Goal: Book appointment/travel/reservation

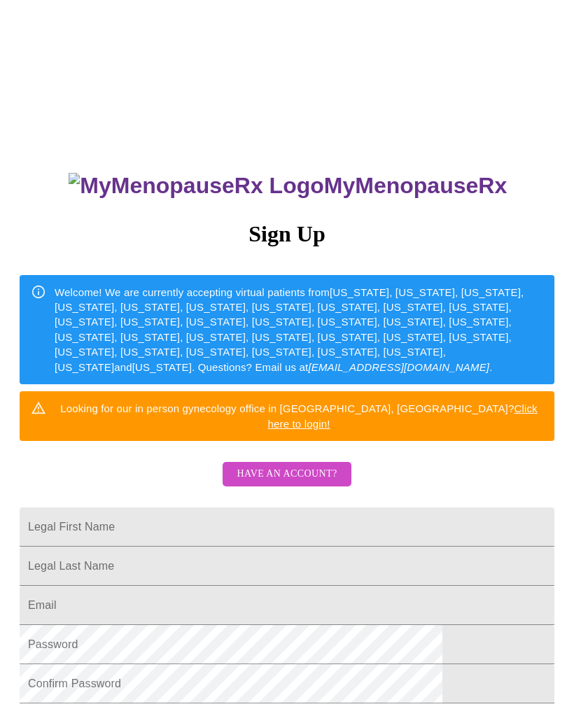
click at [290, 465] on span "Have an account?" at bounding box center [286, 473] width 100 height 17
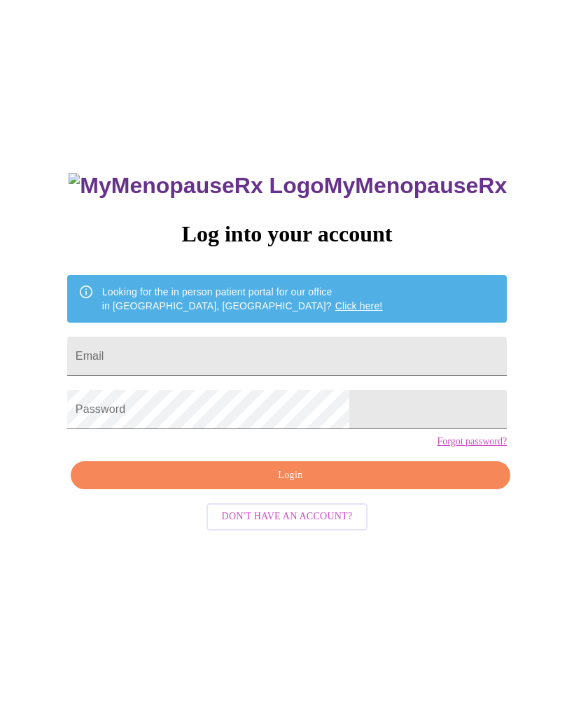
click at [271, 365] on input "Email" at bounding box center [286, 356] width 439 height 39
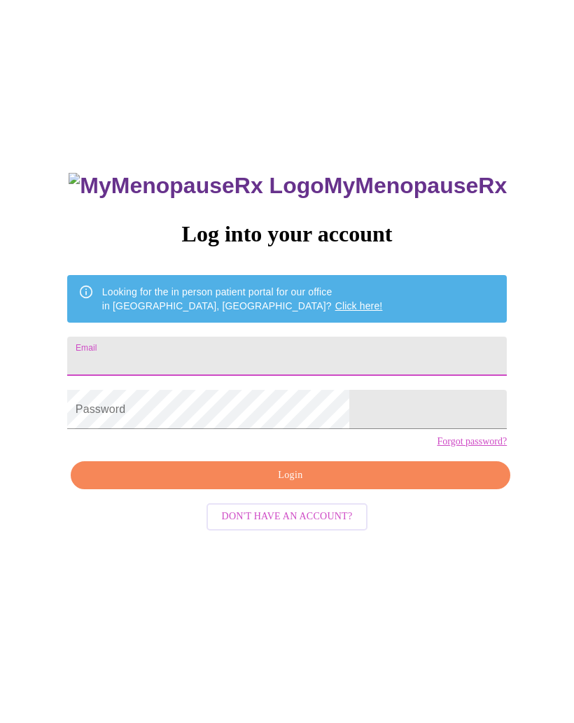
type input "[EMAIL_ADDRESS][DOMAIN_NAME]"
click at [504, 384] on div "MyMenopauseRx Log into your account Looking for the in person patient portal fo…" at bounding box center [287, 440] width 562 height 868
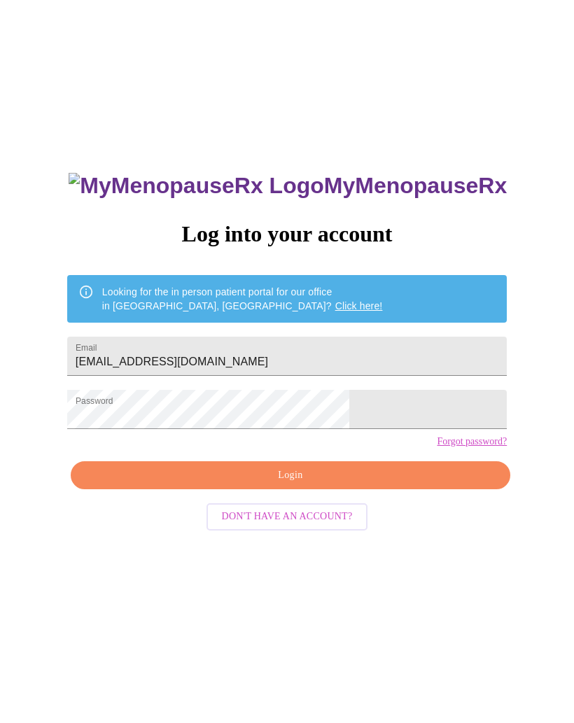
click at [316, 484] on span "Login" at bounding box center [290, 475] width 407 height 17
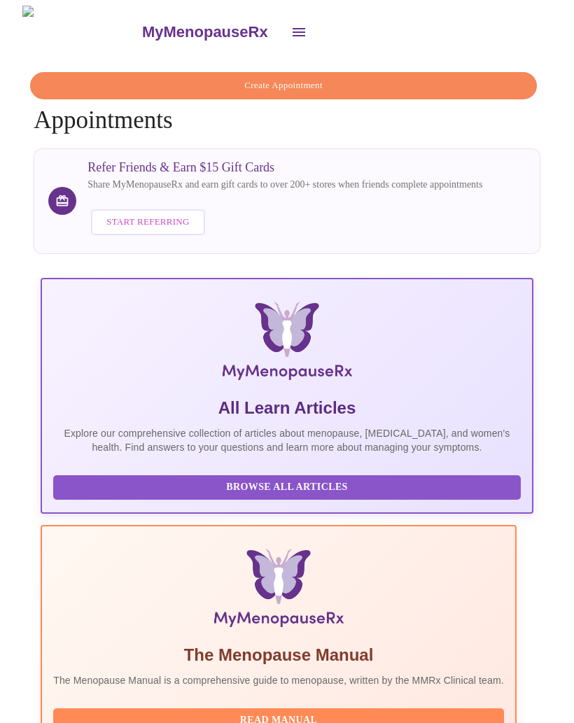
click at [290, 26] on icon "open drawer" at bounding box center [298, 32] width 17 height 17
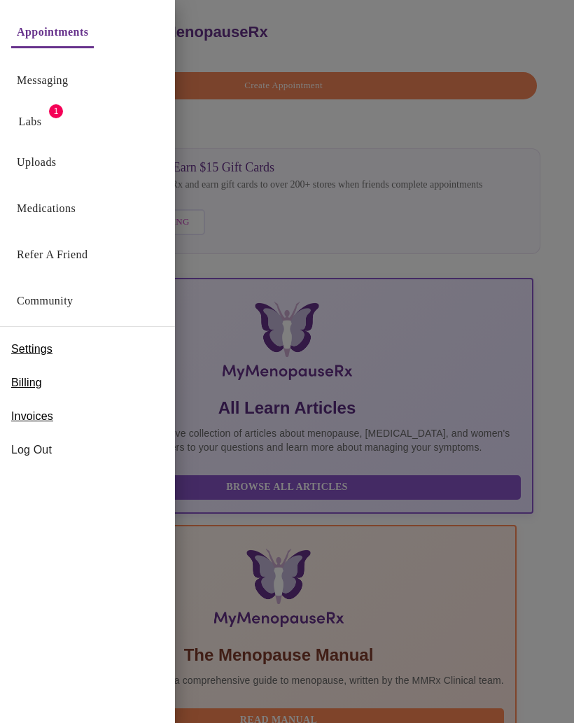
click at [41, 117] on link "Labs" at bounding box center [30, 122] width 23 height 20
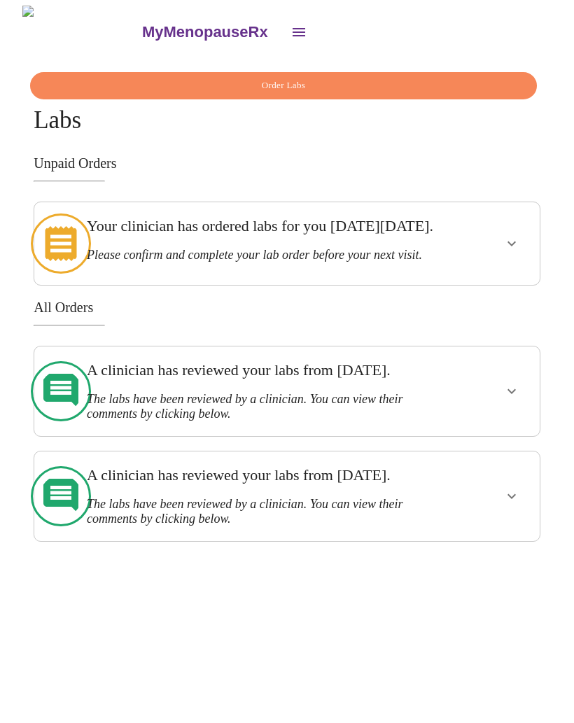
click at [505, 255] on button "show more" at bounding box center [512, 244] width 34 height 34
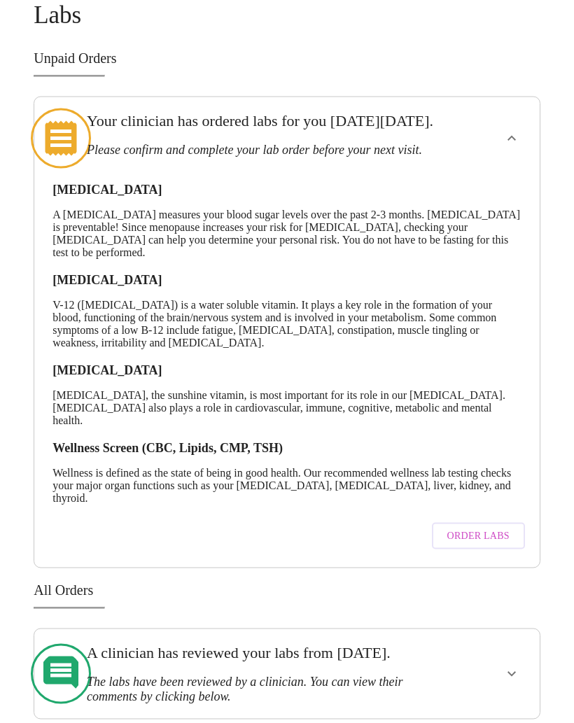
scroll to position [168, 0]
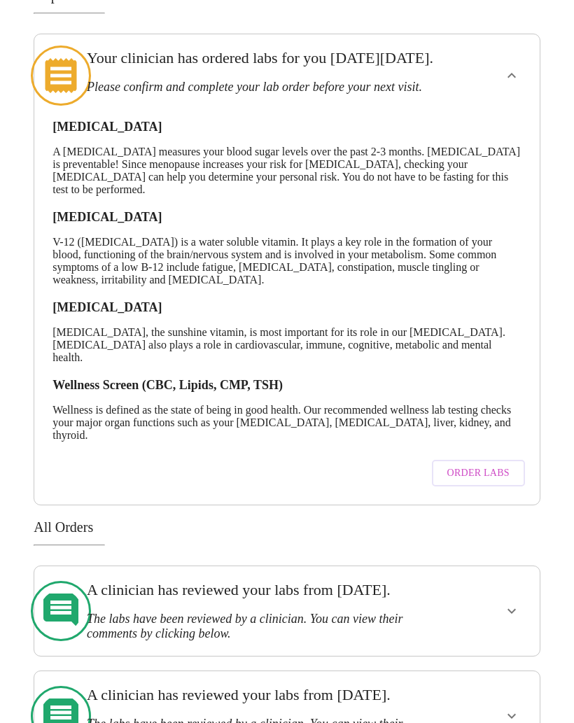
click at [483, 482] on span "Order Labs" at bounding box center [478, 473] width 62 height 17
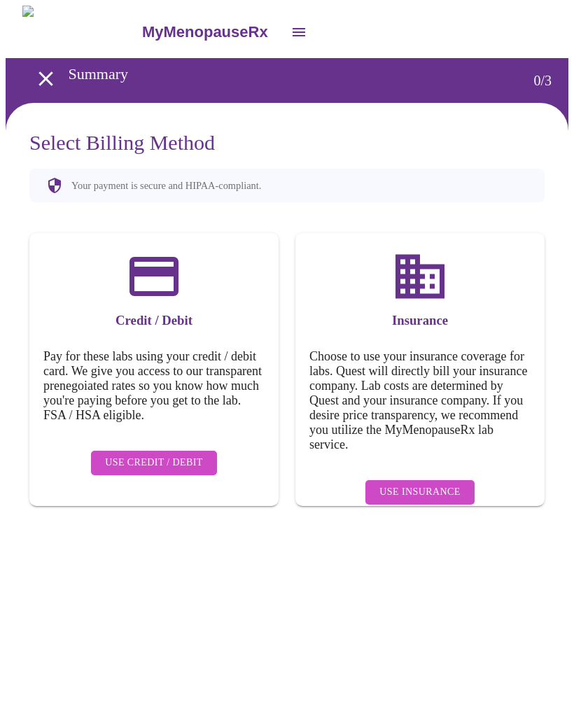
click at [427, 483] on span "Use Insurance" at bounding box center [419, 491] width 80 height 17
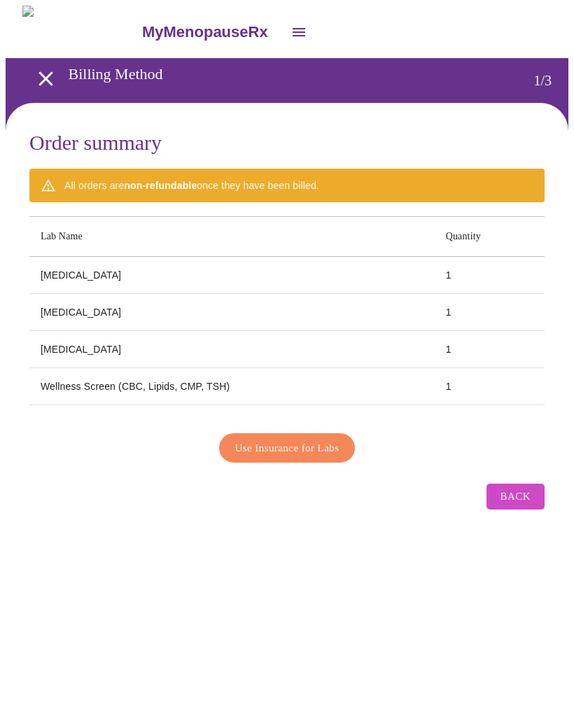
click at [313, 446] on span "Use Insurance for Labs" at bounding box center [287, 448] width 104 height 18
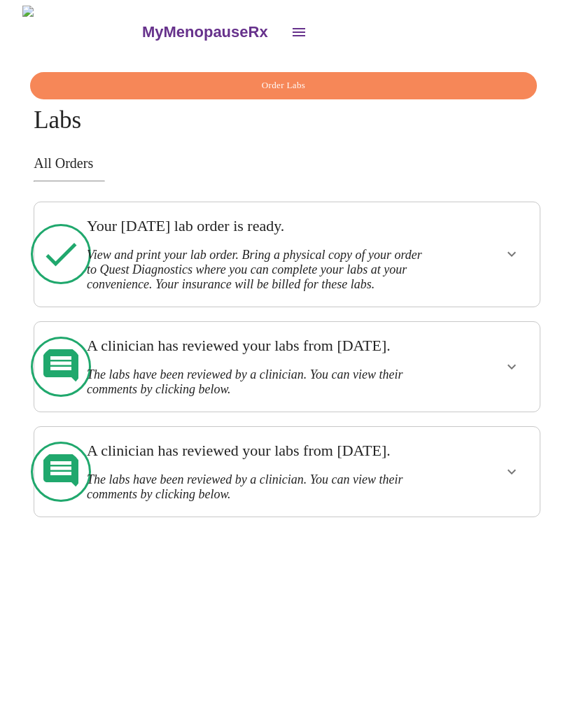
click at [282, 29] on button "open drawer" at bounding box center [299, 32] width 34 height 34
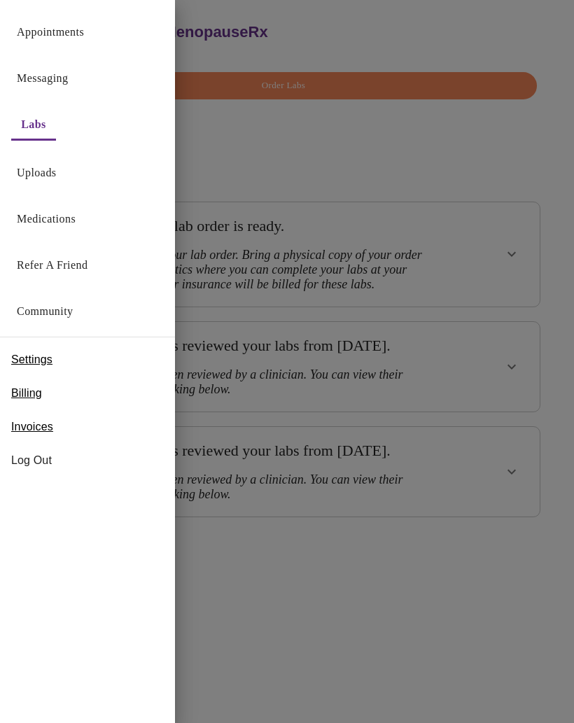
click at [64, 33] on link "Appointments" at bounding box center [50, 32] width 67 height 20
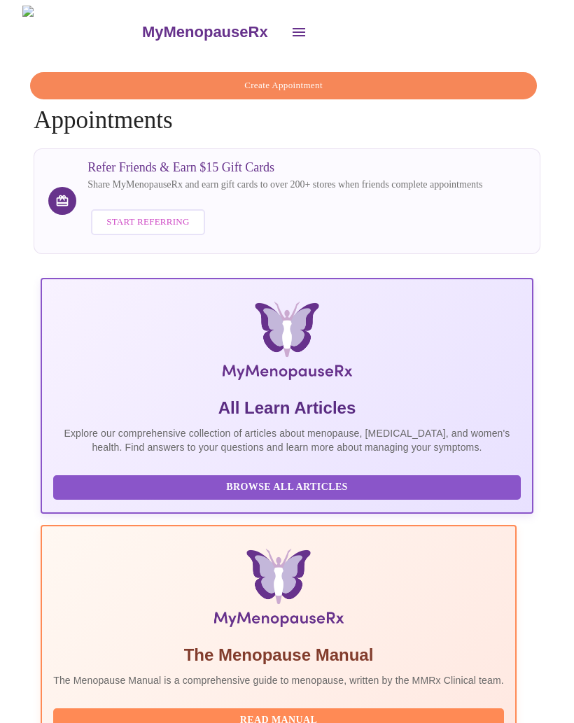
click at [263, 85] on span "Create Appointment" at bounding box center [283, 86] width 474 height 16
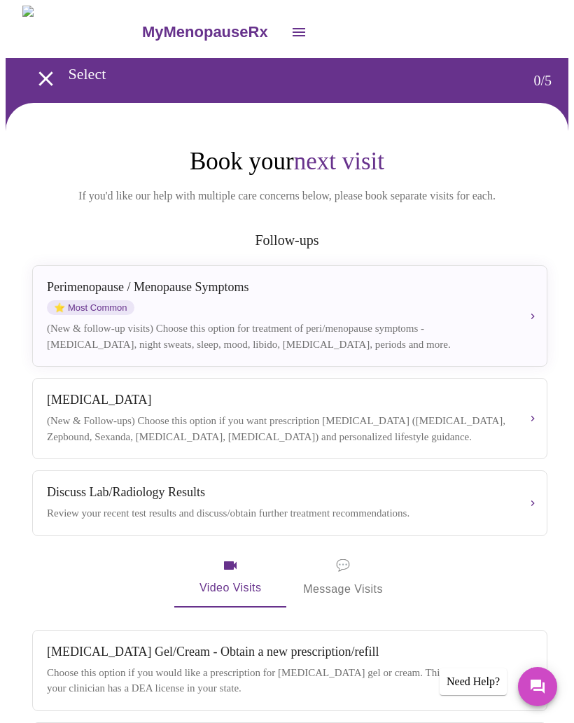
click at [243, 327] on div "(New & follow-up visits) Choose this option for treatment of peri/menopause sym…" at bounding box center [278, 335] width 463 height 31
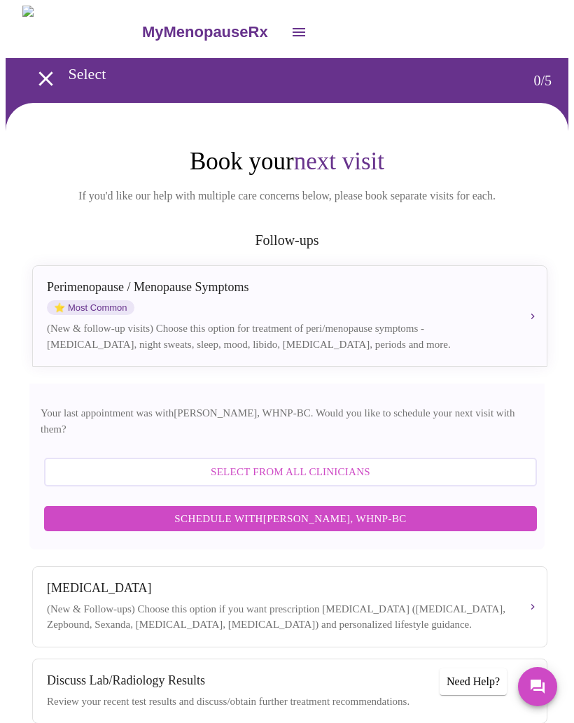
click at [321, 464] on span "Select from All Clinicians" at bounding box center [290, 471] width 462 height 18
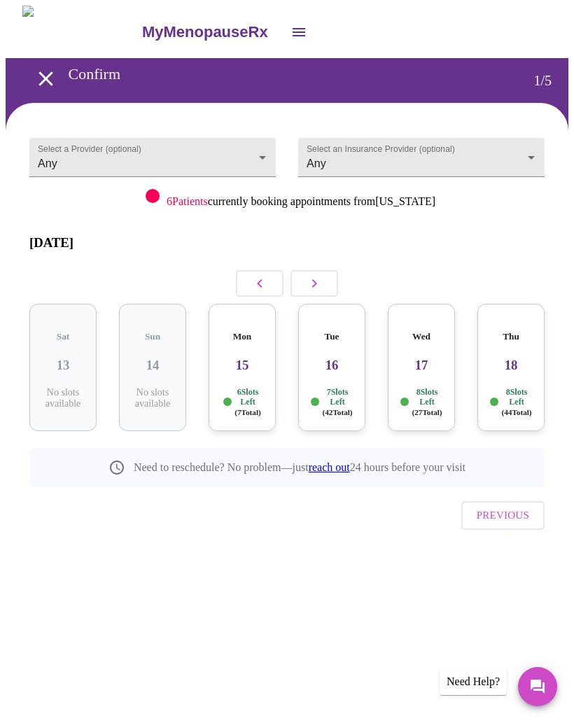
click at [254, 158] on body "MyMenopauseRx Confirm 1 / 5 Select a Provider (optional) Any Any Select an Insu…" at bounding box center [287, 303] width 562 height 594
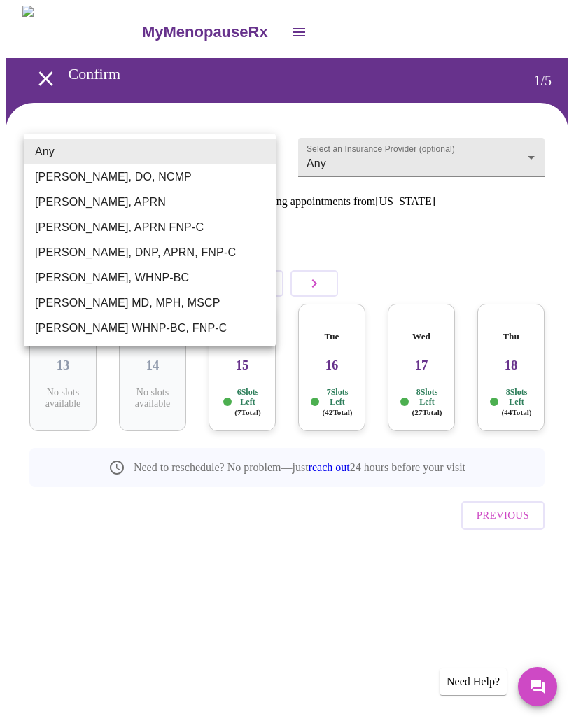
click at [139, 232] on li "[PERSON_NAME], APRN FNP-C" at bounding box center [150, 227] width 252 height 25
type input "[PERSON_NAME], APRN FNP-C"
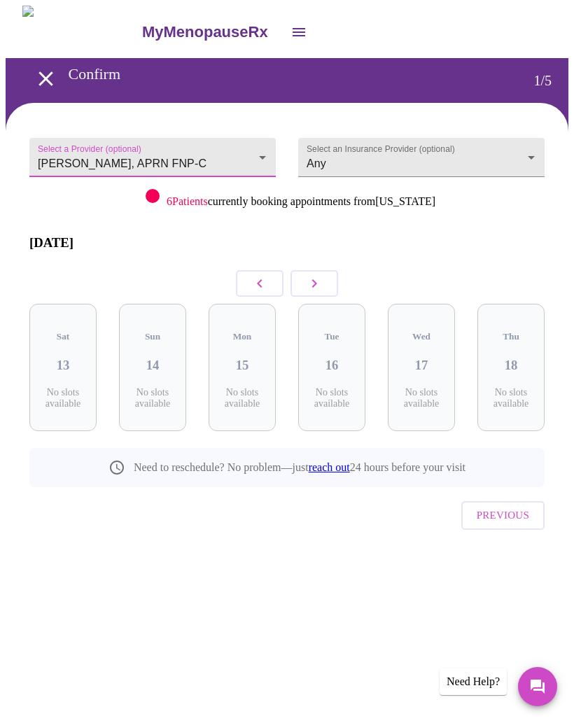
click at [514, 153] on body "MyMenopauseRx Confirm 1 / 5 Select a Provider (optional) [PERSON_NAME], APRN FN…" at bounding box center [287, 303] width 562 height 594
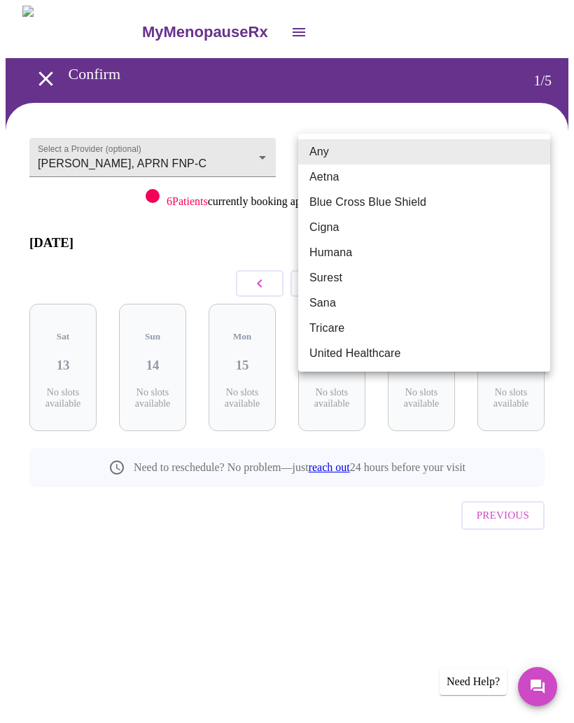
click at [336, 184] on li "Aetna" at bounding box center [424, 176] width 252 height 25
type input "Aetna"
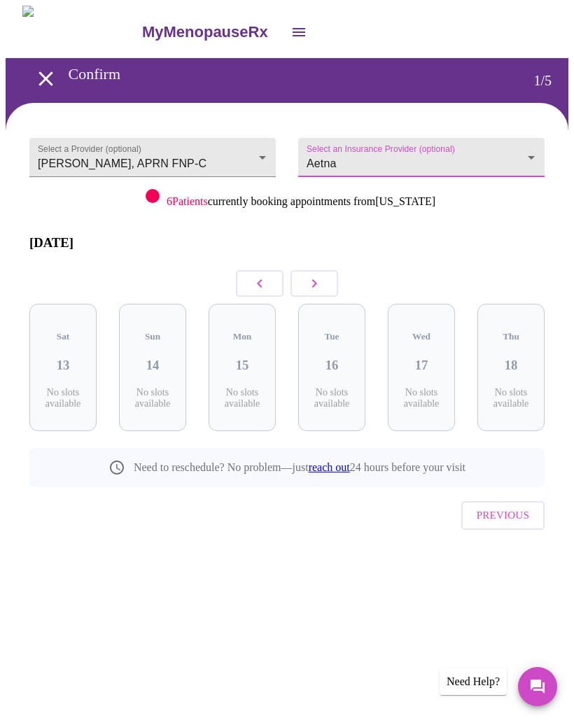
click at [312, 275] on icon "button" at bounding box center [314, 283] width 17 height 17
click at [313, 279] on icon "button" at bounding box center [314, 283] width 5 height 8
click at [305, 271] on button "button" at bounding box center [314, 283] width 48 height 27
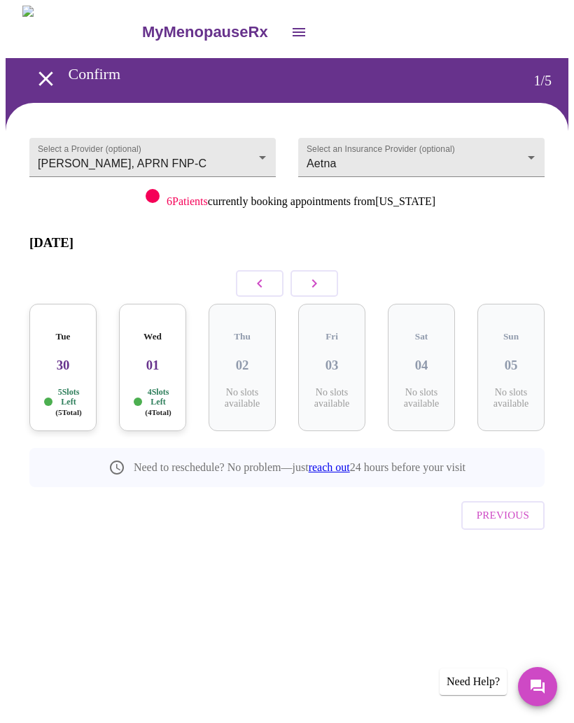
click at [150, 387] on p "4 Slots Left ( 4 Total)" at bounding box center [158, 402] width 27 height 30
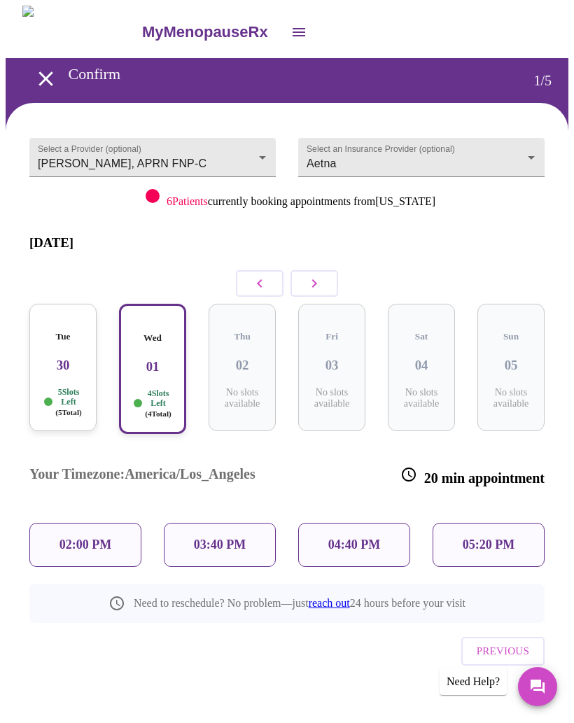
click at [308, 275] on icon "button" at bounding box center [314, 283] width 17 height 17
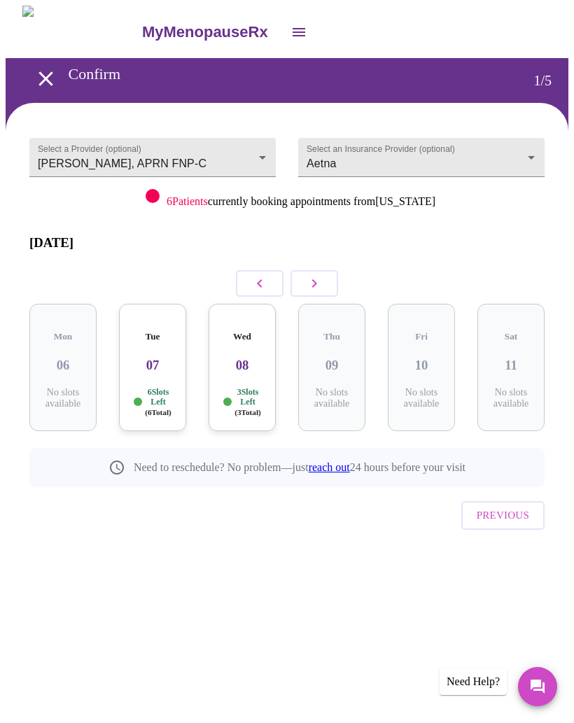
click at [236, 387] on p "3 Slots Left ( 3 Total)" at bounding box center [247, 402] width 27 height 30
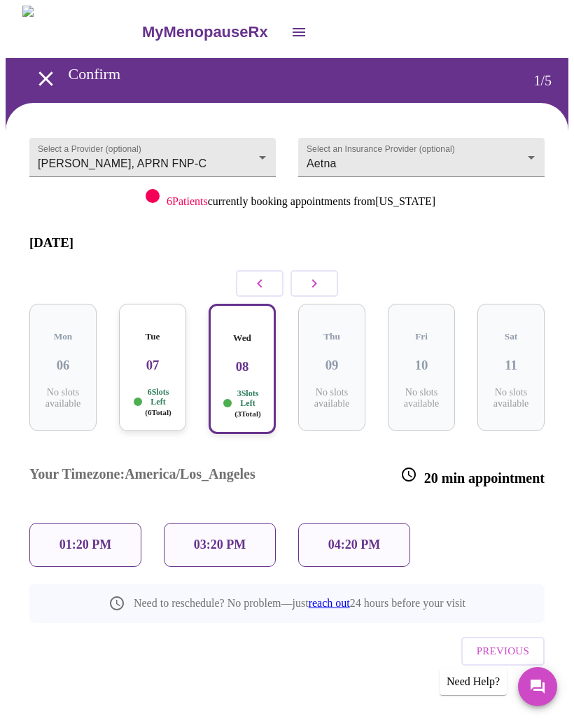
click at [227, 537] on p "03:20 PM" at bounding box center [220, 544] width 52 height 15
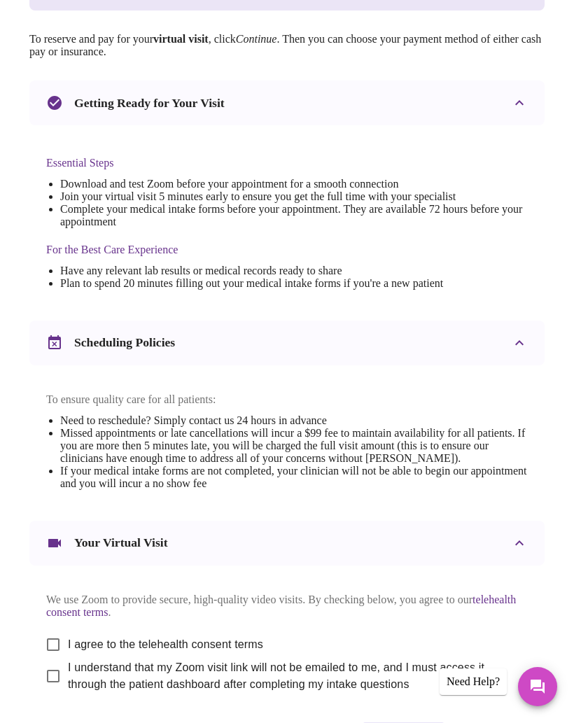
scroll to position [339, 0]
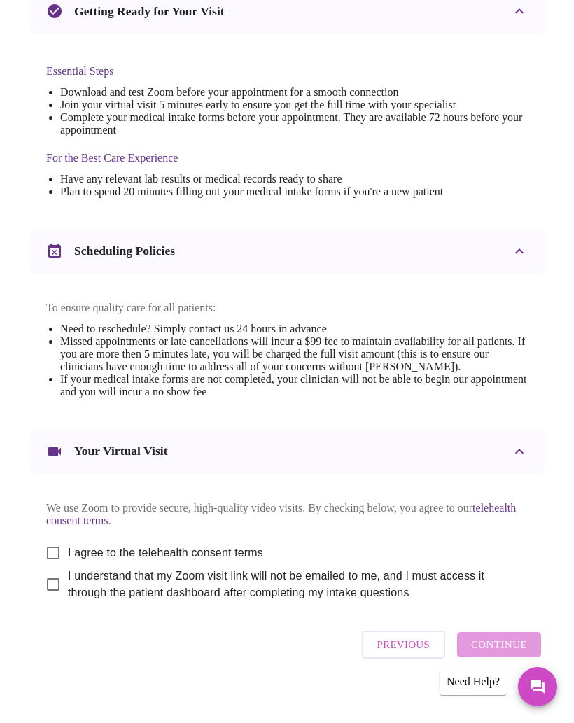
click at [51, 567] on input "I agree to the telehealth consent terms" at bounding box center [52, 552] width 29 height 29
checkbox input "true"
click at [44, 599] on input "I understand that my Zoom visit link will not be emailed to me, and I must acce…" at bounding box center [52, 583] width 29 height 29
checkbox input "true"
click at [505, 653] on span "Continue" at bounding box center [499, 644] width 56 height 18
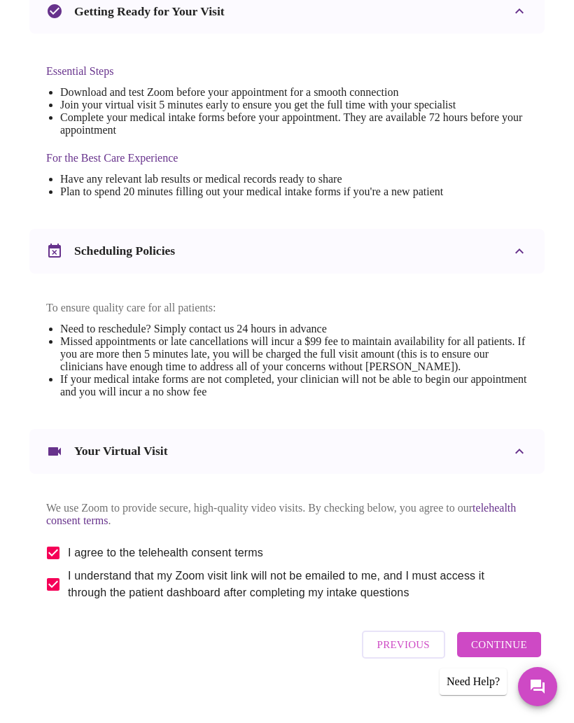
scroll to position [0, 0]
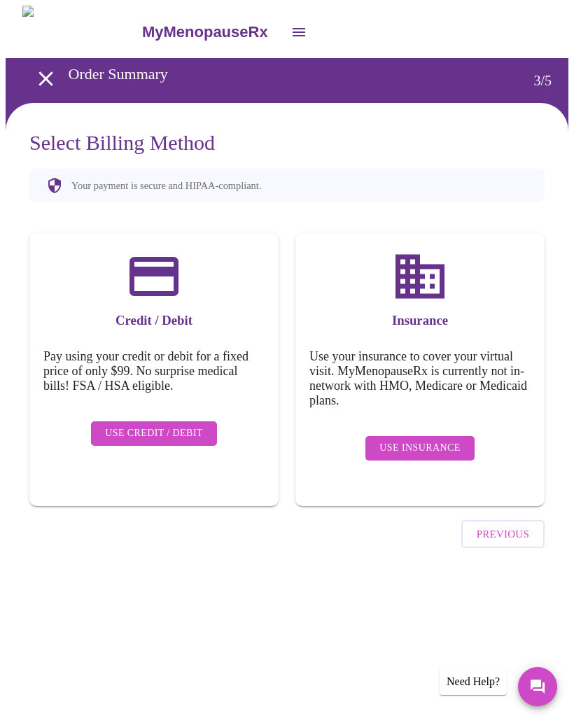
click at [420, 439] on span "Use Insurance" at bounding box center [419, 447] width 80 height 17
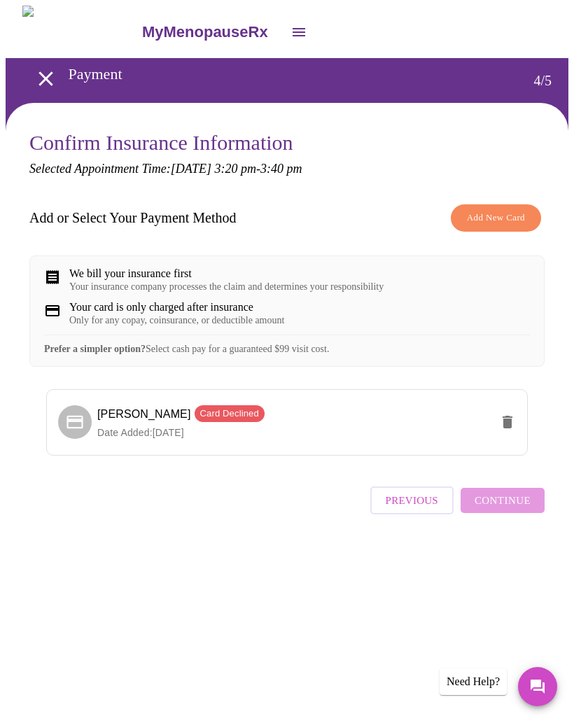
click at [361, 439] on p "Date Added: [DATE]" at bounding box center [293, 432] width 393 height 14
click at [497, 214] on span "Add New Card" at bounding box center [496, 218] width 58 height 16
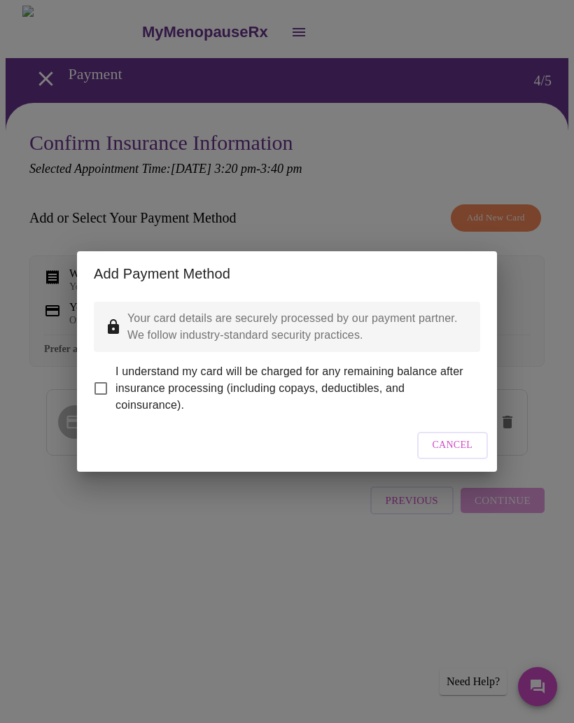
click at [102, 383] on input "I understand my card will be charged for any remaining balance after insurance …" at bounding box center [100, 388] width 29 height 29
checkbox input "true"
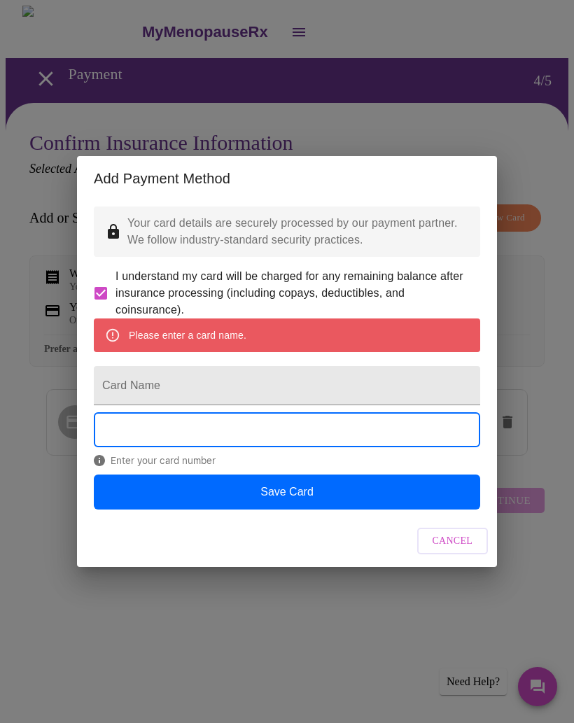
click at [262, 392] on input "Card Name" at bounding box center [287, 385] width 386 height 39
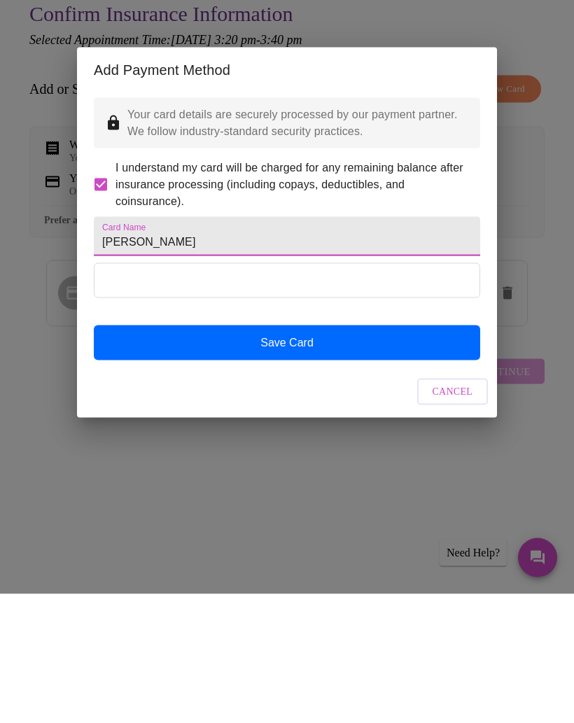
type input "[PERSON_NAME]"
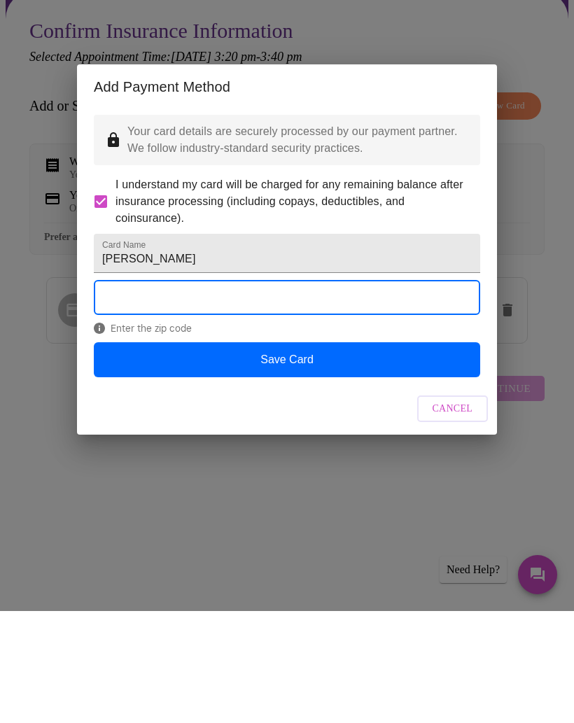
click at [324, 454] on button "Save Card" at bounding box center [287, 471] width 386 height 35
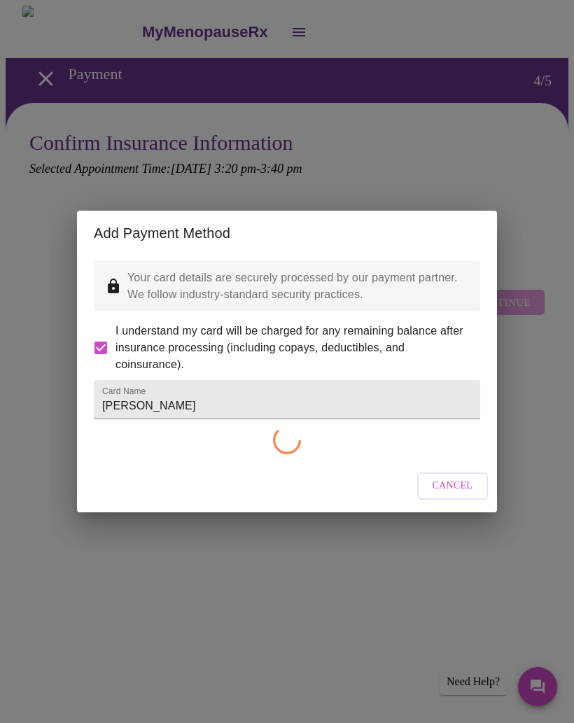
checkbox input "false"
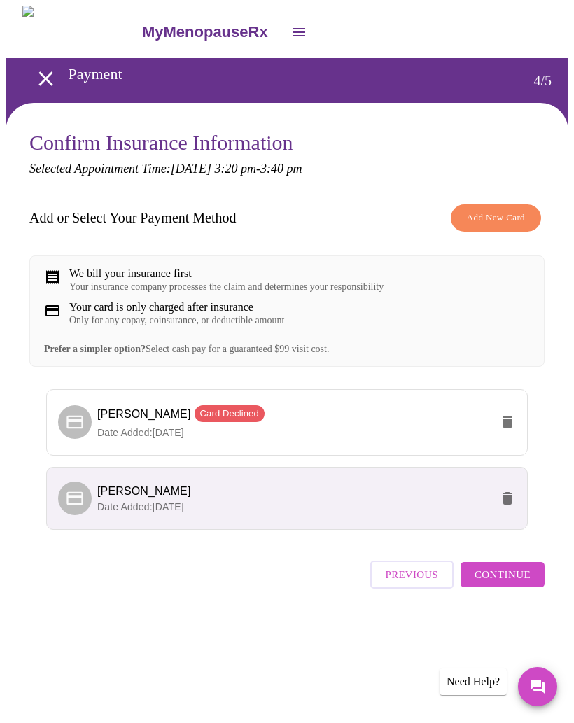
click at [506, 430] on icon "delete" at bounding box center [507, 421] width 17 height 17
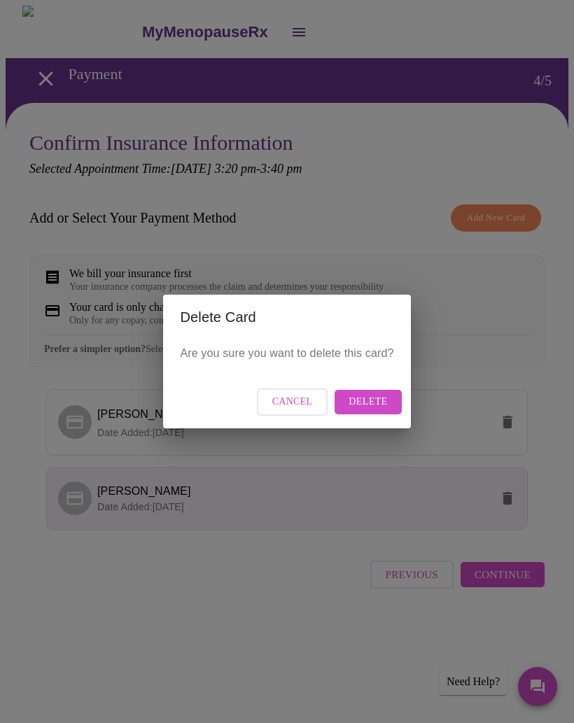
click at [373, 396] on span "Delete" at bounding box center [367, 401] width 38 height 17
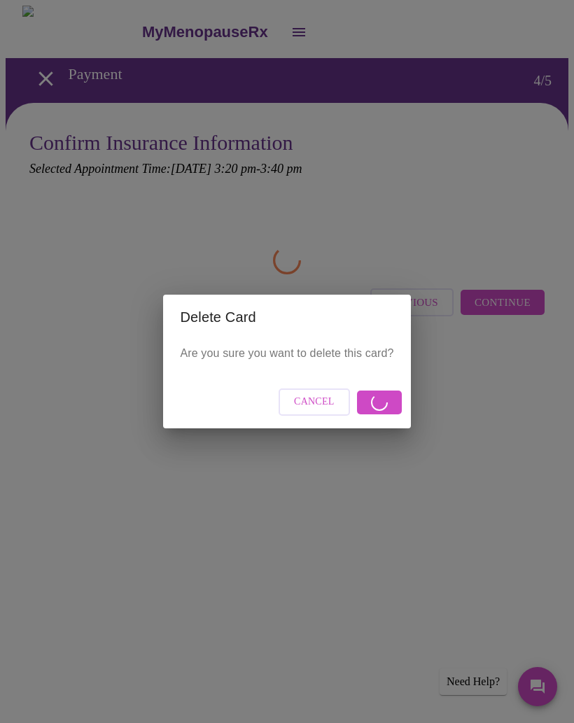
click at [304, 401] on span "Cancel" at bounding box center [314, 401] width 41 height 17
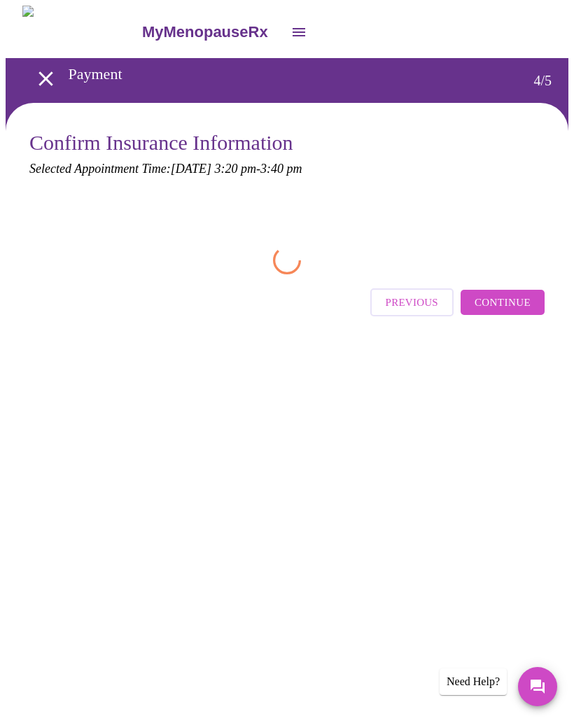
click at [511, 302] on span "Continue" at bounding box center [502, 302] width 56 height 18
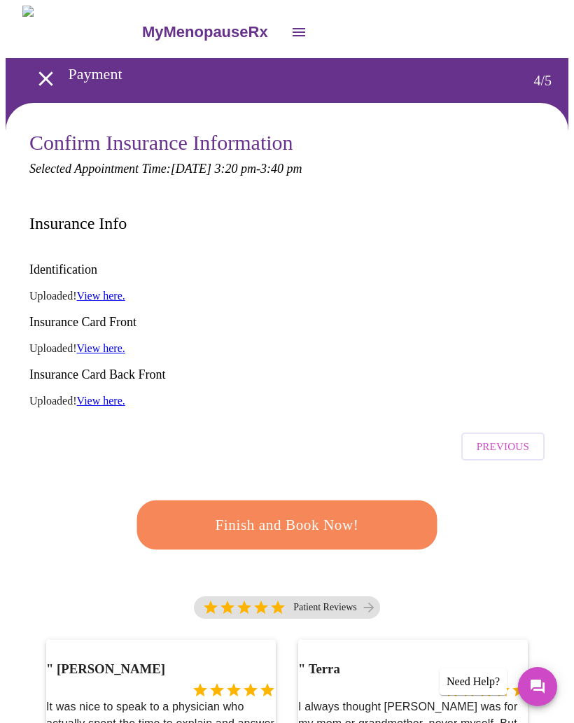
click at [302, 512] on span "Finish and Book Now!" at bounding box center [286, 525] width 259 height 26
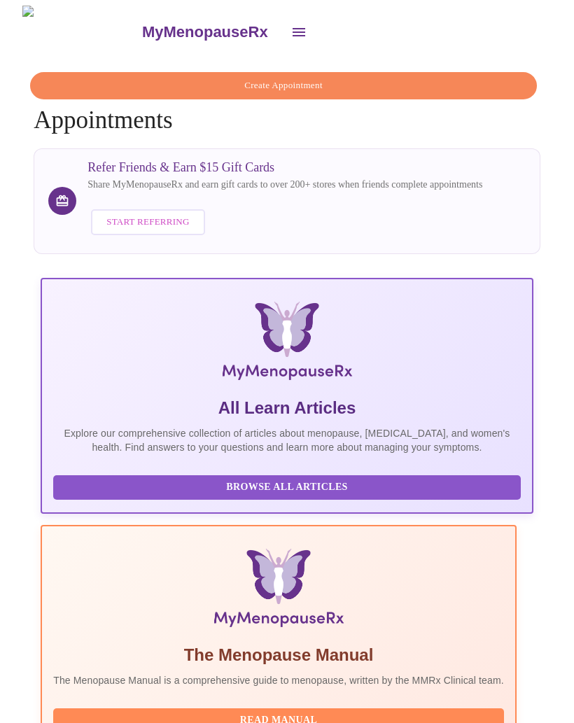
click at [290, 29] on icon "open drawer" at bounding box center [298, 32] width 17 height 17
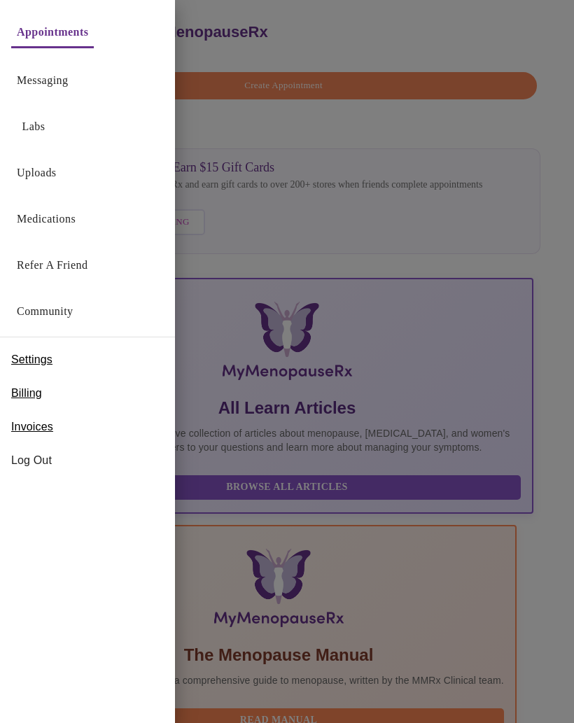
click at [66, 127] on div "Labs" at bounding box center [87, 123] width 175 height 46
click at [45, 120] on link "Labs" at bounding box center [33, 127] width 23 height 20
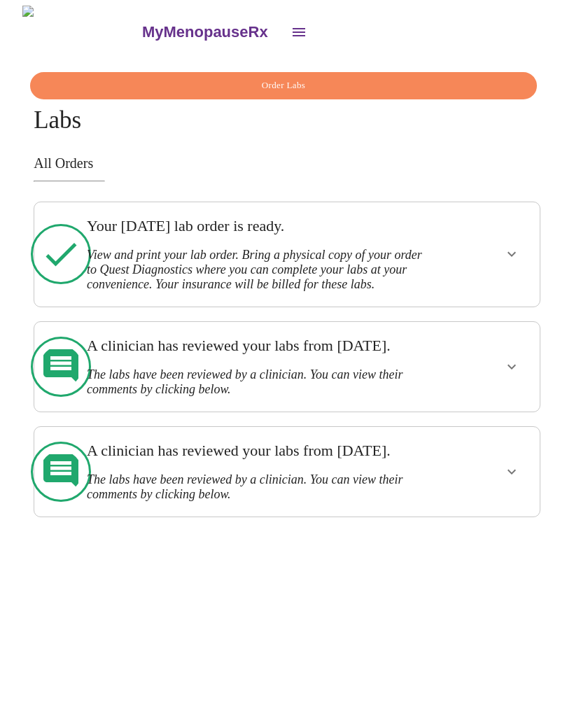
click at [496, 244] on div at bounding box center [492, 254] width 83 height 93
click at [511, 262] on icon "show more" at bounding box center [511, 254] width 17 height 17
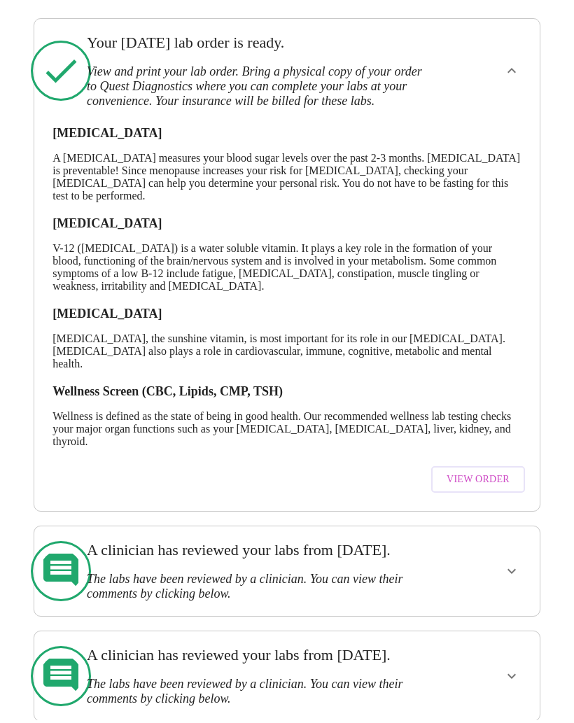
scroll to position [245, 0]
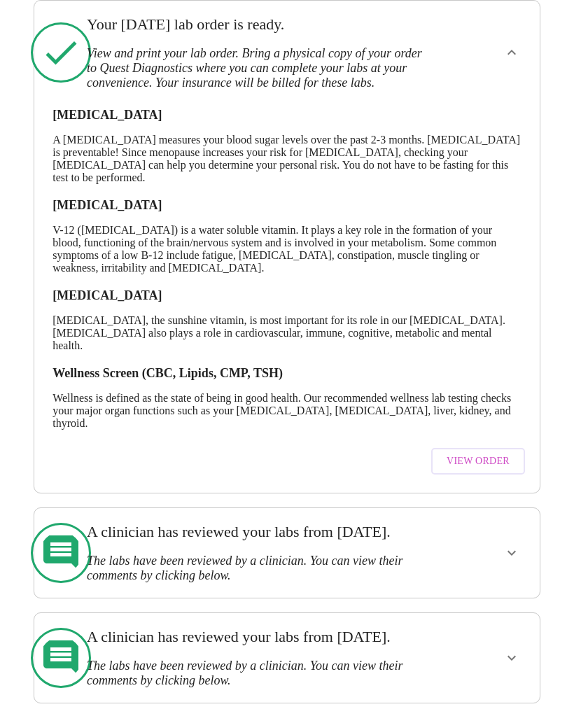
click at [486, 453] on span "View Order" at bounding box center [477, 461] width 63 height 17
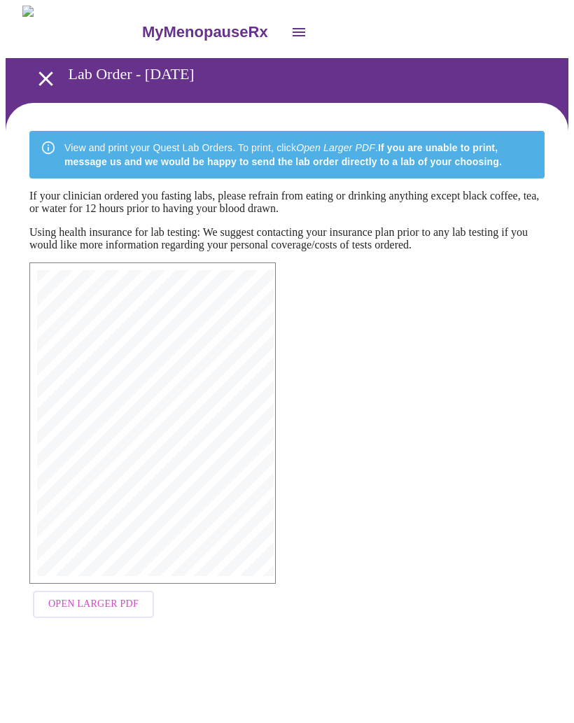
click at [95, 604] on span "Open Larger PDF" at bounding box center [93, 603] width 90 height 17
